Goal: Task Accomplishment & Management: Complete application form

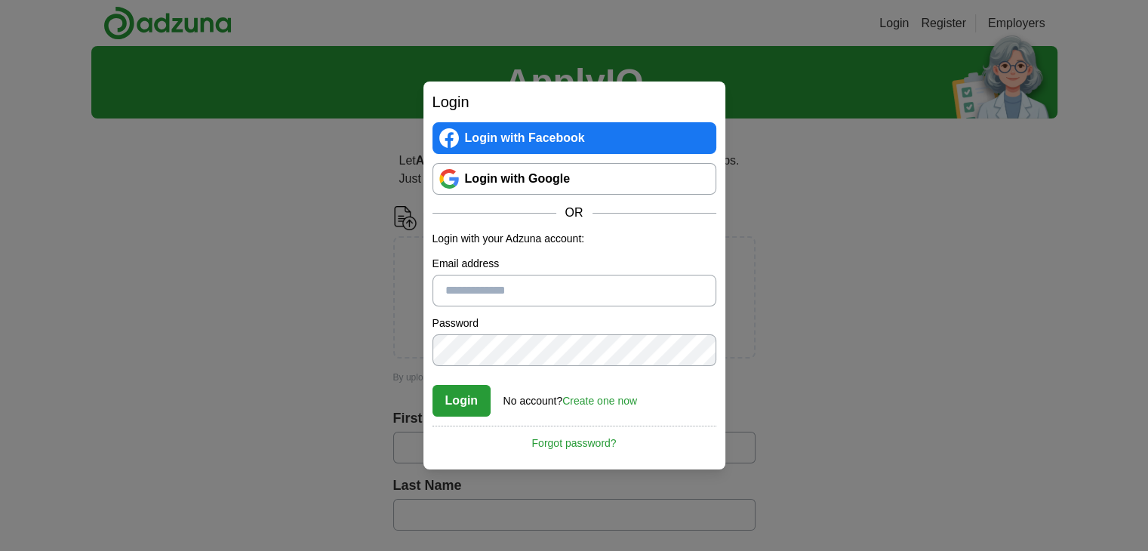
click at [534, 179] on link "Login with Google" at bounding box center [574, 179] width 284 height 32
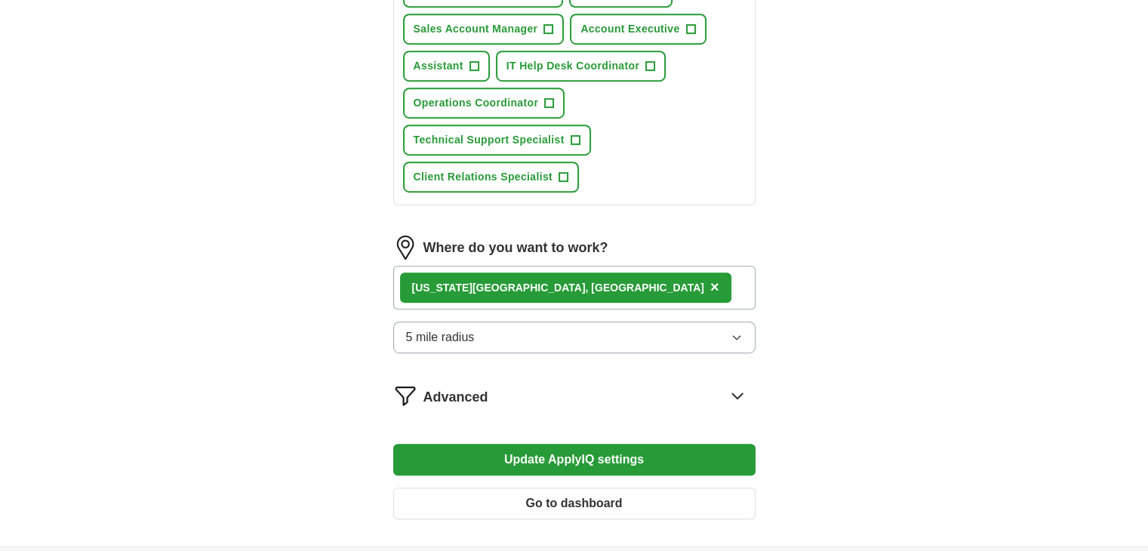
scroll to position [830, 0]
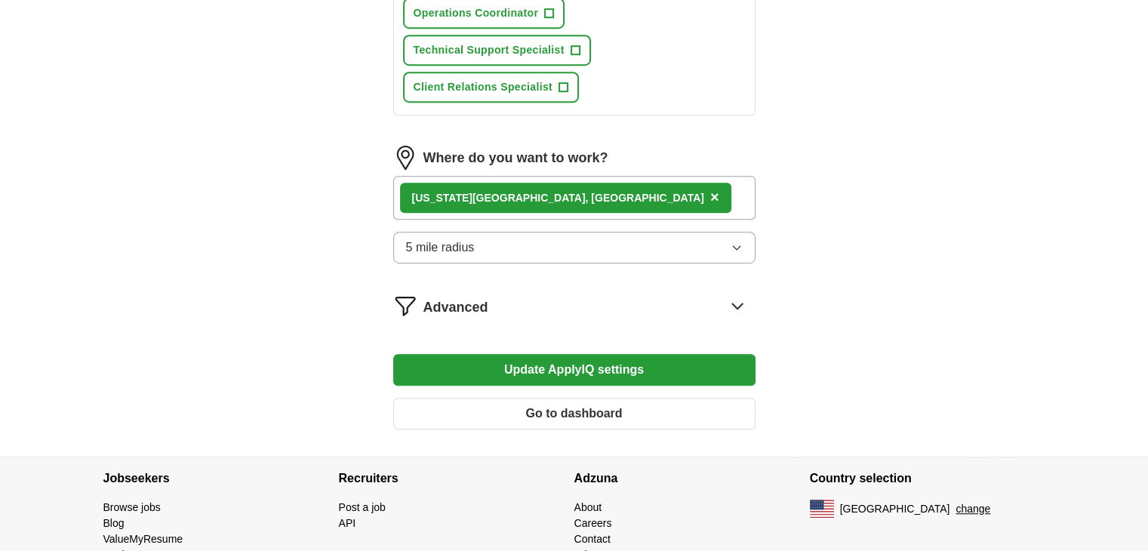
click at [710, 190] on span "×" at bounding box center [714, 197] width 9 height 17
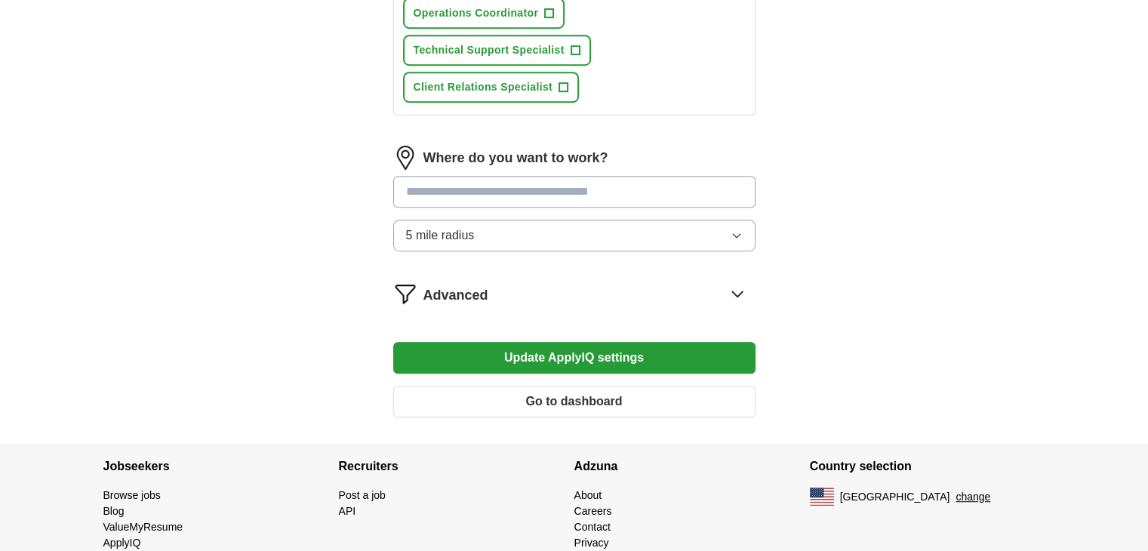
click at [443, 186] on input "text" at bounding box center [574, 192] width 362 height 32
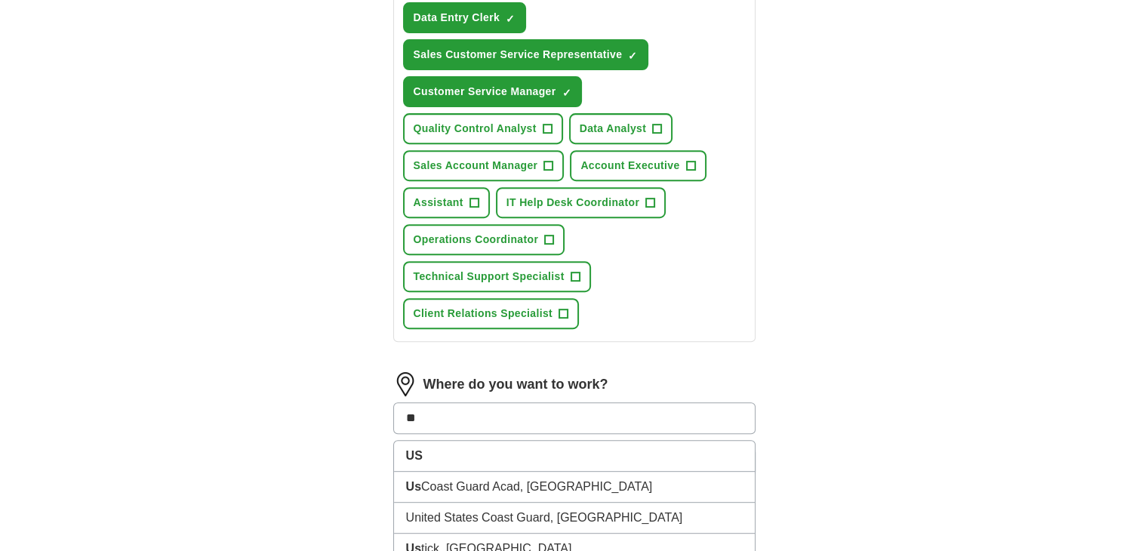
scroll to position [377, 0]
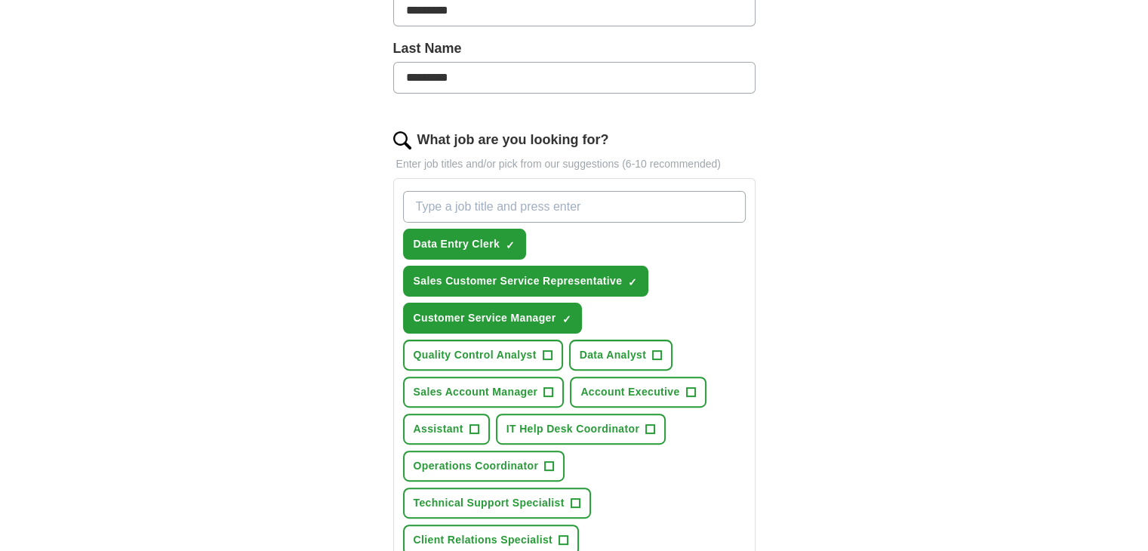
type input "**"
click at [437, 205] on input "What job are you looking for?" at bounding box center [574, 207] width 343 height 32
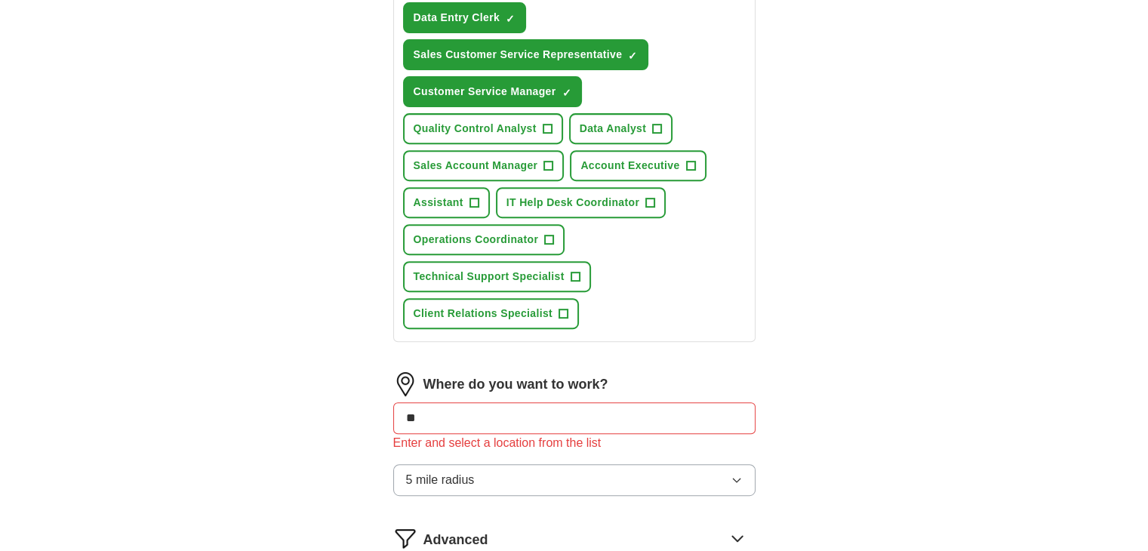
type input "remote data entry clerk"
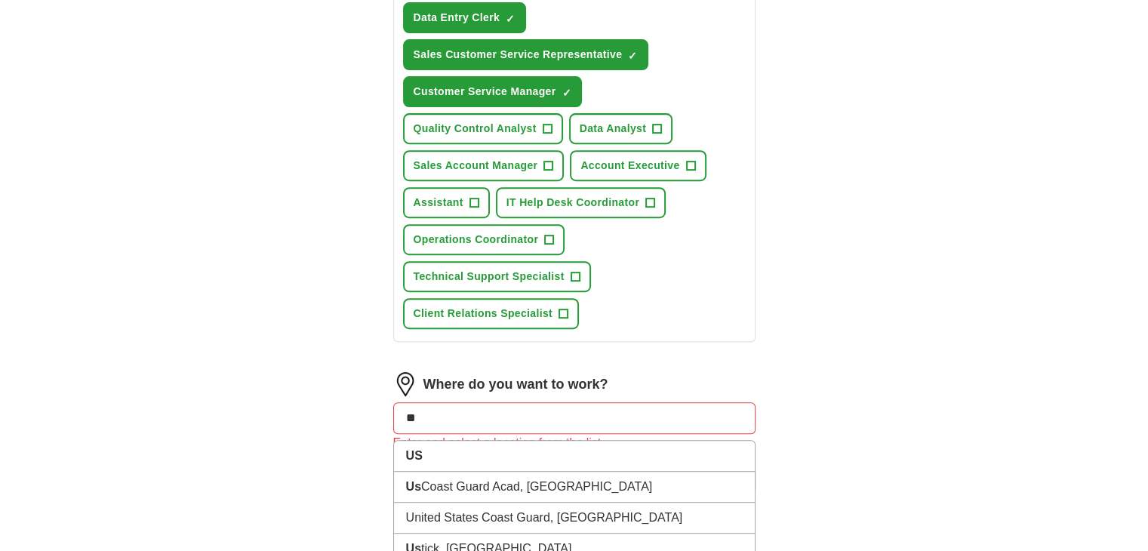
drag, startPoint x: 452, startPoint y: 408, endPoint x: 214, endPoint y: 411, distance: 237.8
click at [214, 411] on div "ApplyIQ Let ApplyIQ do the hard work of searching and applying for jobs. Just t…" at bounding box center [574, 65] width 966 height 1247
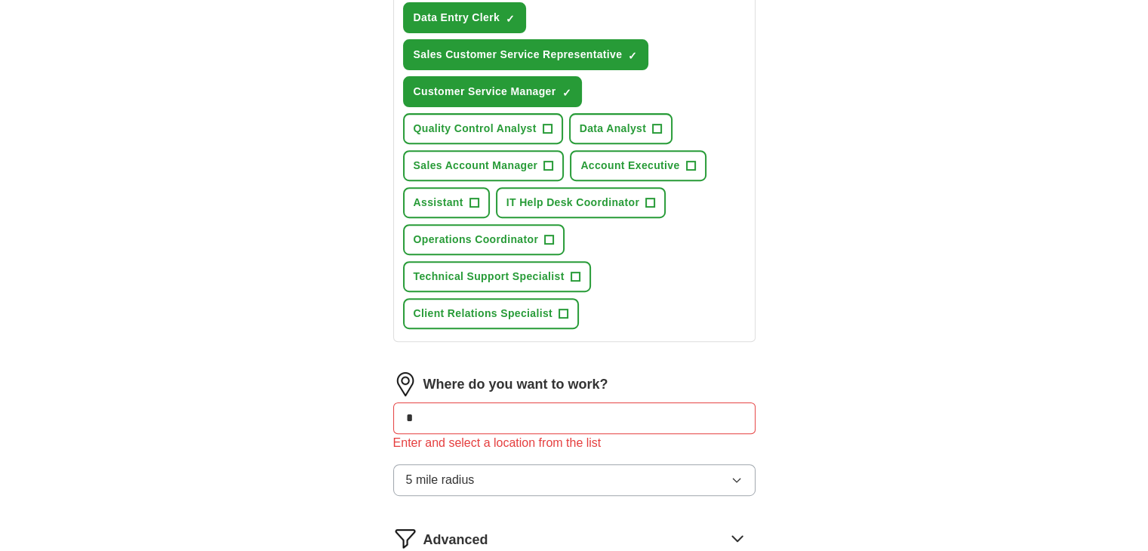
type input "*"
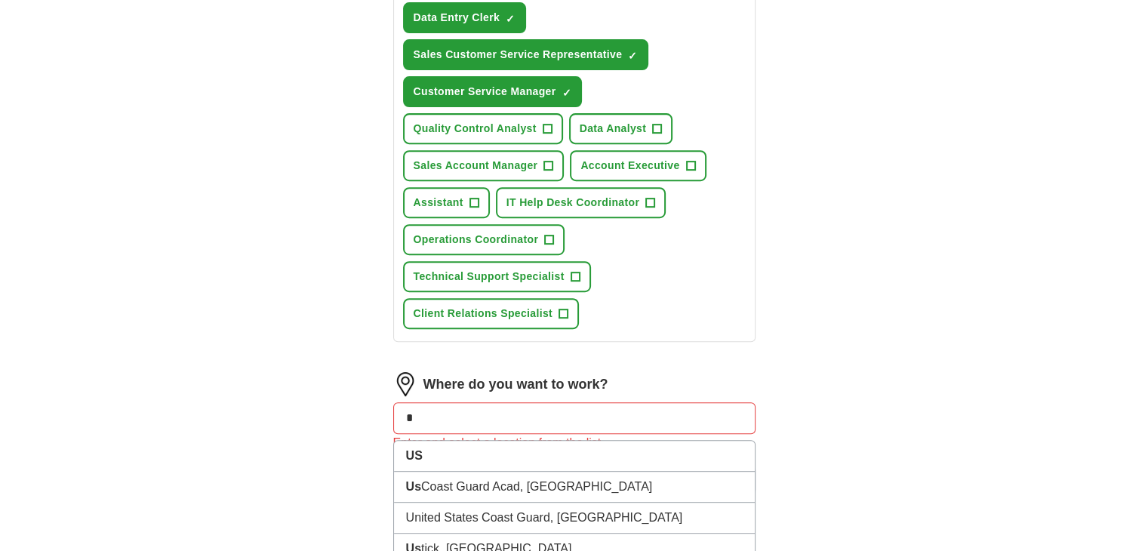
type input "*"
type input "***"
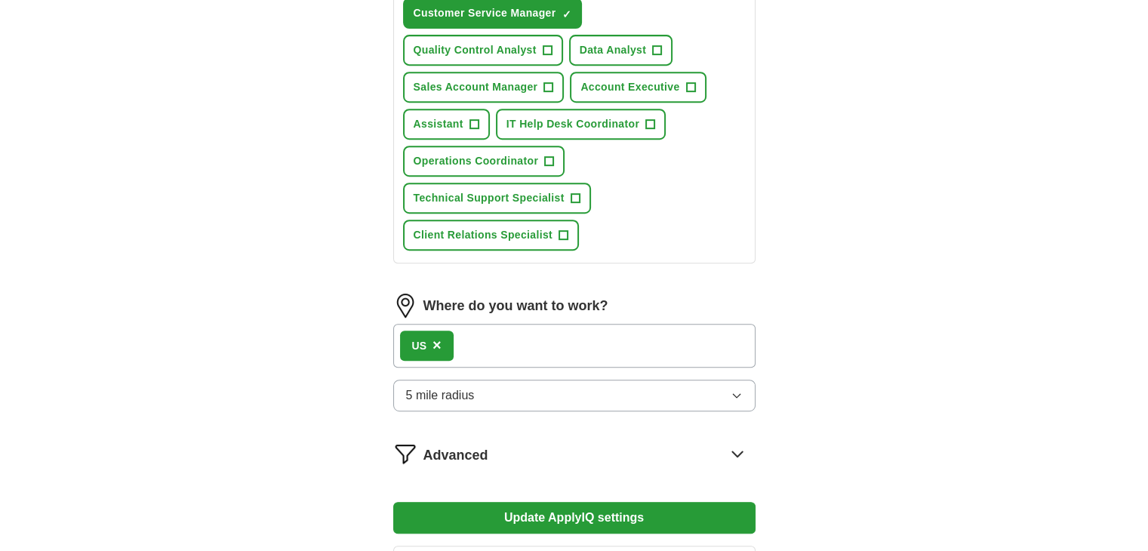
scroll to position [755, 0]
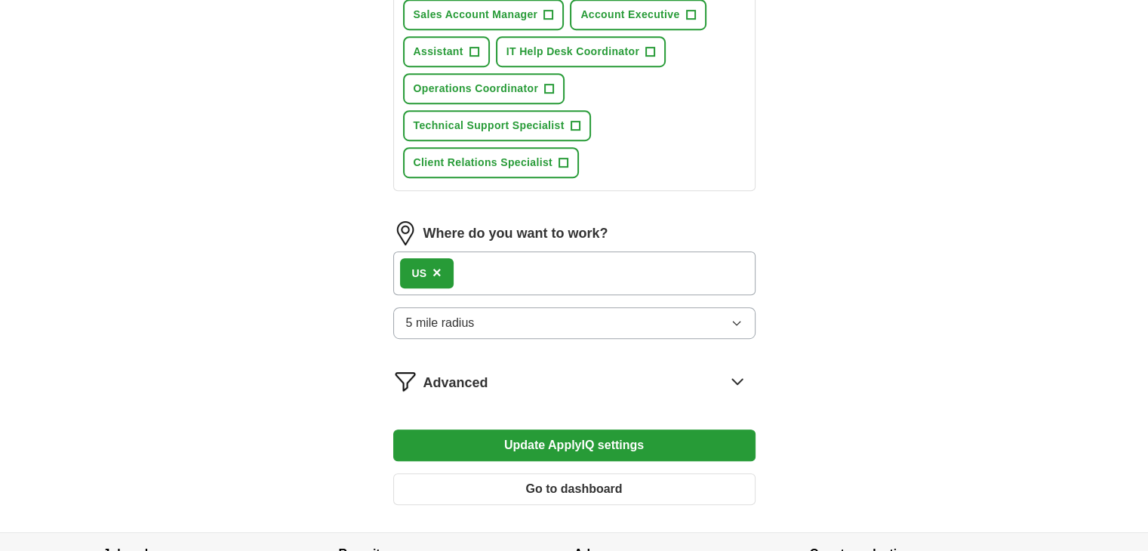
click at [441, 266] on button "×" at bounding box center [436, 273] width 9 height 23
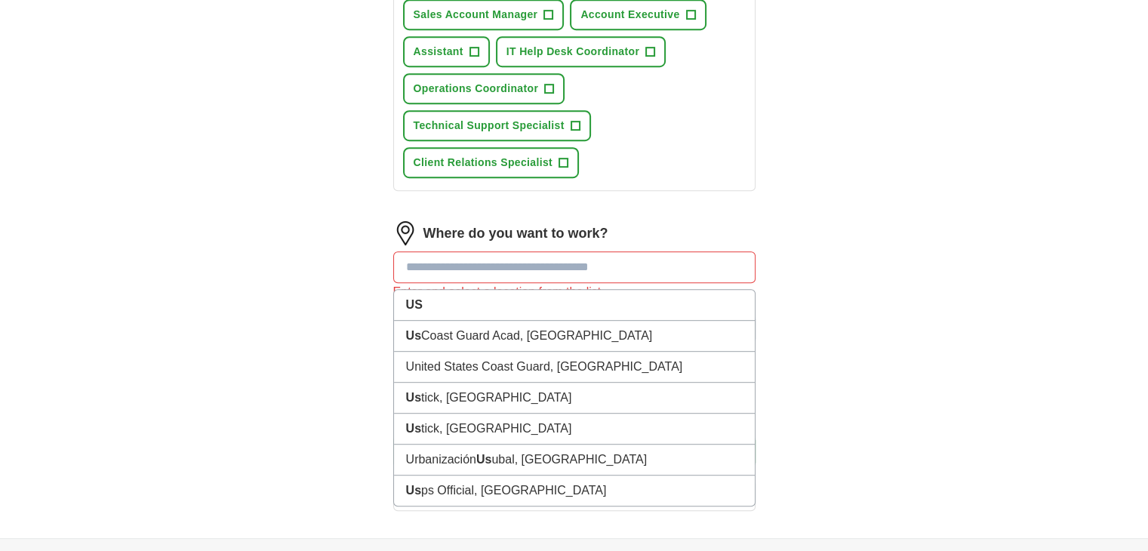
click at [441, 263] on input "text" at bounding box center [574, 267] width 362 height 32
type input "*"
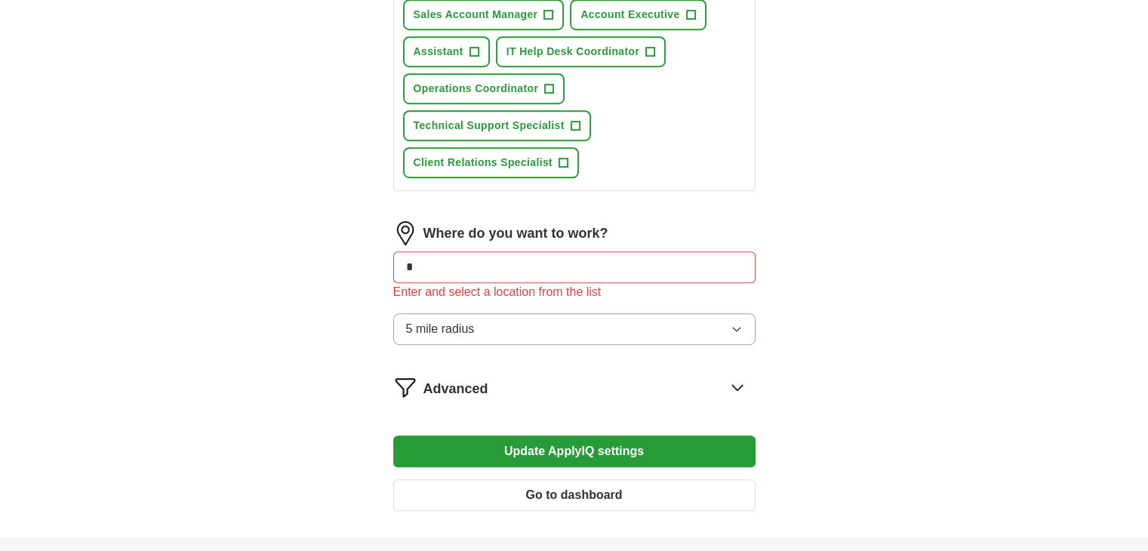
type input "*"
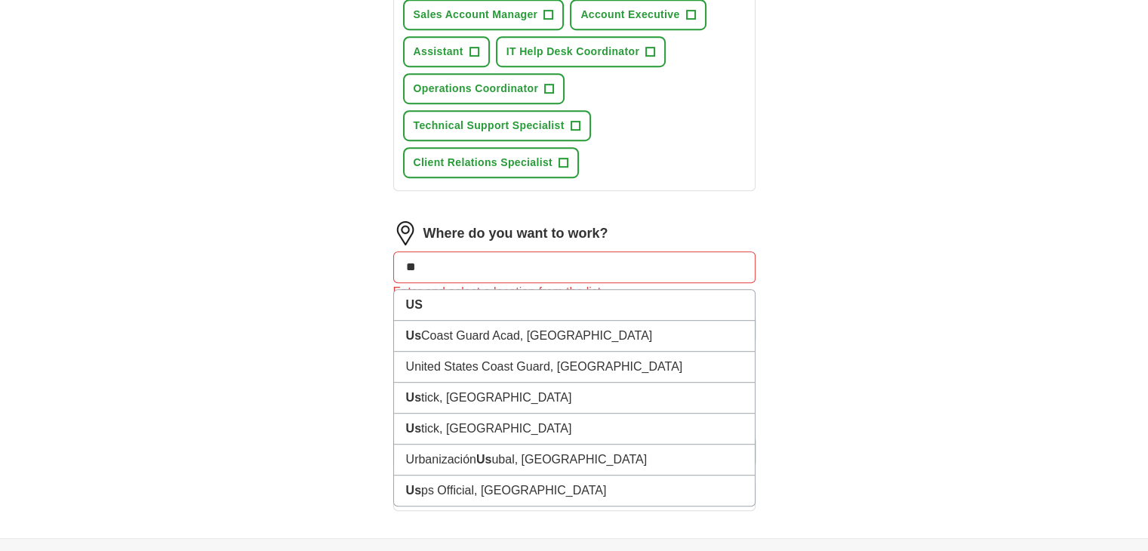
type input "***"
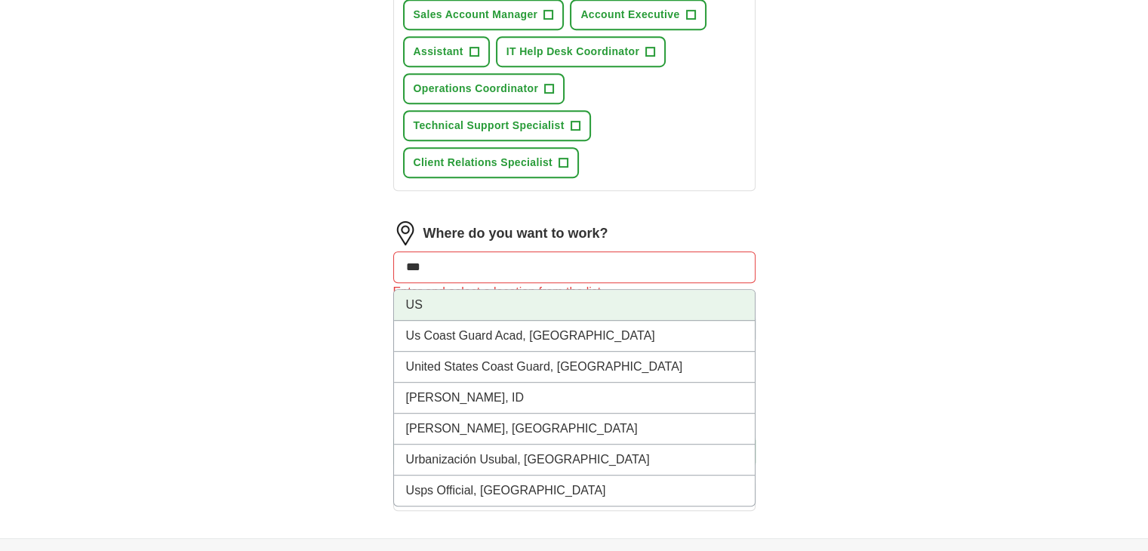
click at [423, 302] on li "US" at bounding box center [574, 305] width 361 height 31
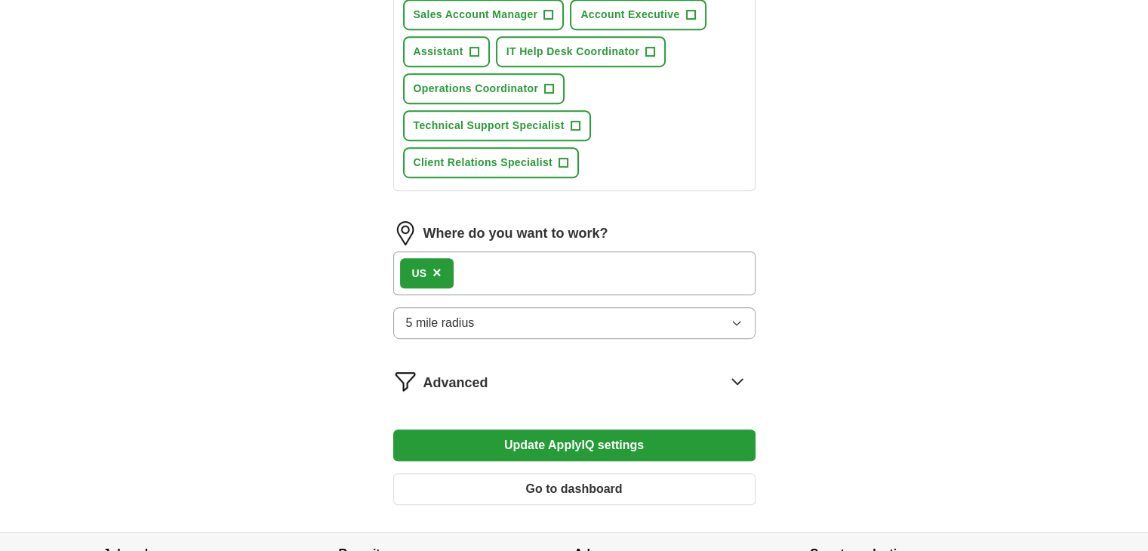
click at [562, 442] on button "Update ApplyIQ settings" at bounding box center [574, 445] width 362 height 32
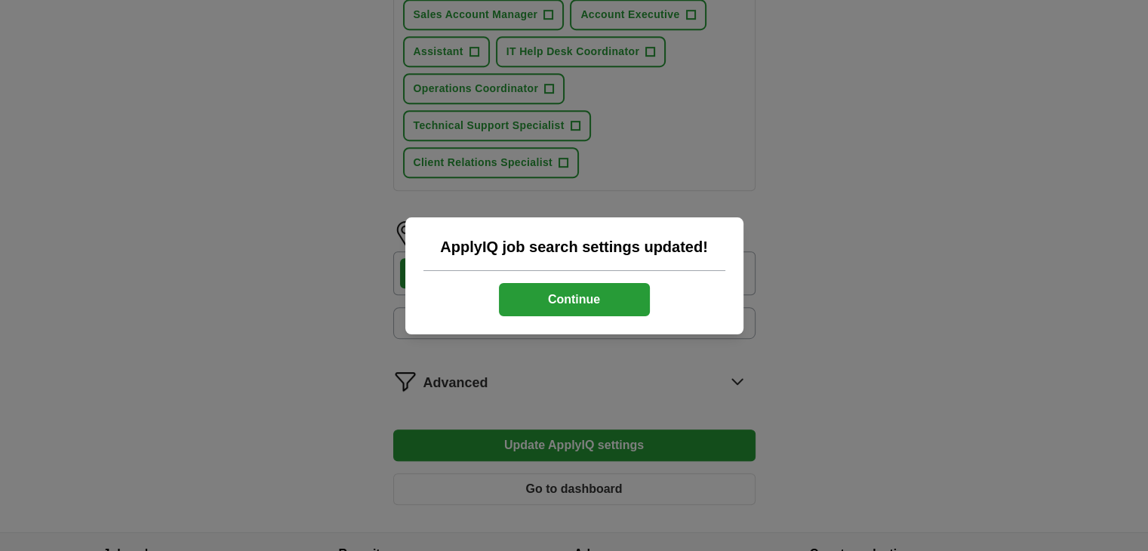
click at [587, 294] on button "Continue" at bounding box center [574, 299] width 151 height 33
